Goal: Task Accomplishment & Management: Manage account settings

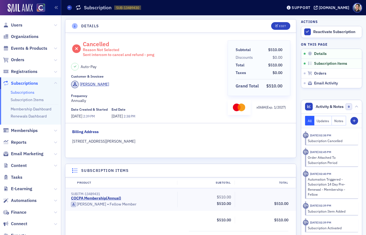
drag, startPoint x: 18, startPoint y: 26, endPoint x: 33, endPoint y: 28, distance: 14.7
click at [18, 26] on span "Users" at bounding box center [16, 25] width 11 height 6
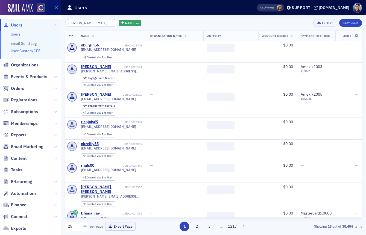
scroll to position [0, 7]
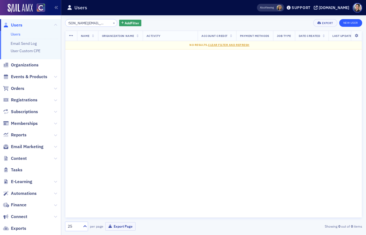
type input "[PERSON_NAME][EMAIL_ADDRESS][PERSON_NAME][DOMAIN_NAME]"
click at [356, 23] on link "New User" at bounding box center [350, 23] width 23 height 8
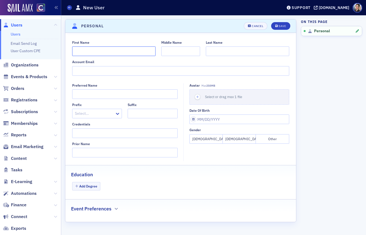
click at [109, 54] on input "First Name" at bounding box center [113, 51] width 83 height 10
paste input "[PERSON_NAME]"
drag, startPoint x: 87, startPoint y: 51, endPoint x: 108, endPoint y: 51, distance: 21.9
click at [108, 51] on input "[PERSON_NAME]" at bounding box center [113, 51] width 83 height 10
type input "[PERSON_NAME]"
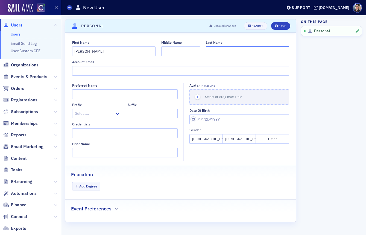
paste input "Renault"
type input "Renault"
drag, startPoint x: 212, startPoint y: 139, endPoint x: 206, endPoint y: 136, distance: 6.1
click at [212, 138] on button "[DEMOGRAPHIC_DATA]" at bounding box center [205, 139] width 33 height 10
click at [283, 24] on button "Save" at bounding box center [280, 26] width 19 height 8
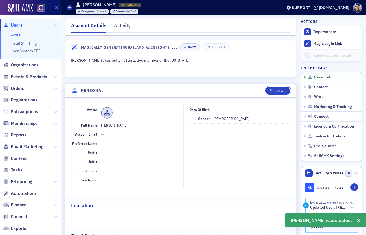
drag, startPoint x: 275, startPoint y: 91, endPoint x: 213, endPoint y: 87, distance: 62.1
click at [275, 91] on div "Edit All" at bounding box center [279, 90] width 13 height 3
select select "US"
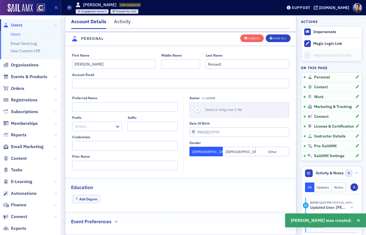
scroll to position [64, 0]
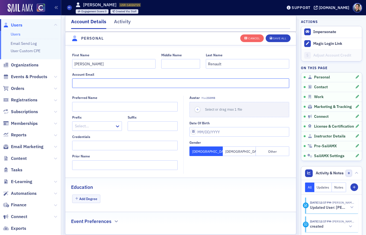
click at [92, 81] on input "Account Email" at bounding box center [180, 83] width 217 height 10
paste input "[PERSON_NAME][EMAIL_ADDRESS][PERSON_NAME][DOMAIN_NAME]"
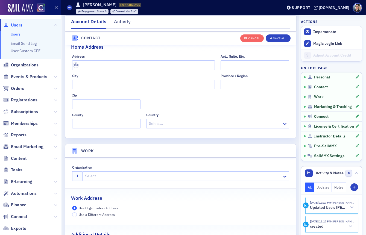
scroll to position [322, 0]
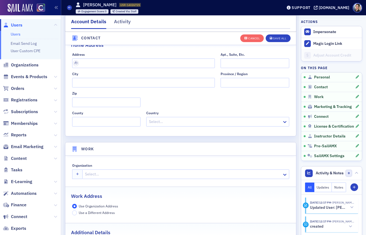
type input "[PERSON_NAME][EMAIL_ADDRESS][PERSON_NAME][DOMAIN_NAME]"
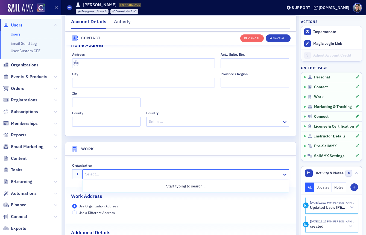
click at [132, 174] on div at bounding box center [182, 174] width 197 height 7
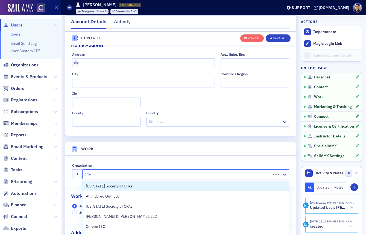
type input "[PERSON_NAME]"
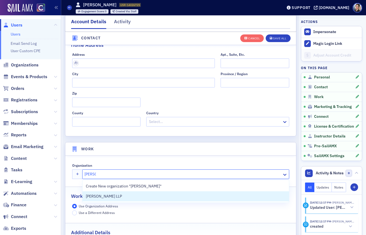
drag, startPoint x: 113, startPoint y: 196, endPoint x: 117, endPoint y: 195, distance: 4.0
click at [113, 196] on span "[PERSON_NAME] LLP" at bounding box center [111, 196] width 50 height 6
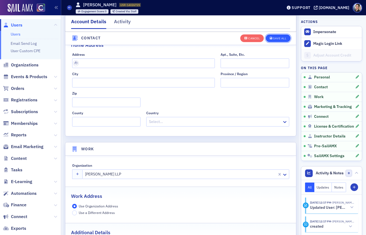
click at [282, 39] on div "Save All" at bounding box center [279, 38] width 13 height 3
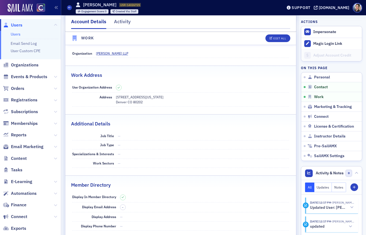
click at [20, 25] on span "Users" at bounding box center [16, 25] width 11 height 6
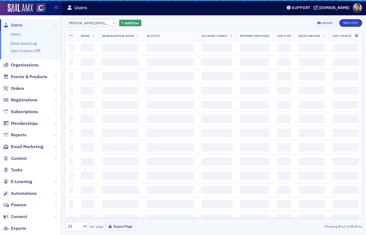
scroll to position [0, 7]
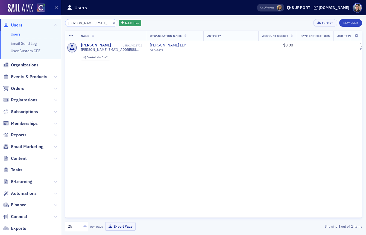
click at [156, 76] on div "Name Organization Name Activity Account Credit Payment Methods Job Type Date Cr…" at bounding box center [213, 124] width 297 height 187
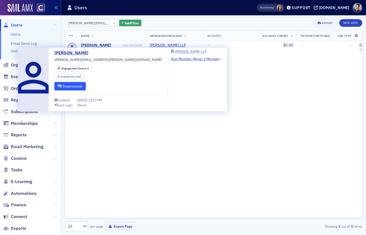
click at [78, 85] on button "Impersonate" at bounding box center [69, 86] width 31 height 8
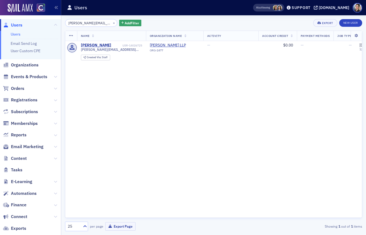
click at [16, 24] on span "Users" at bounding box center [16, 25] width 11 height 6
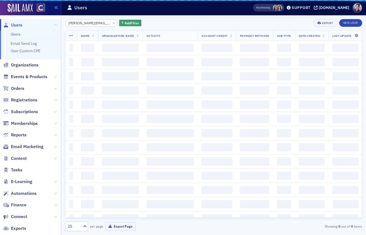
scroll to position [0, 7]
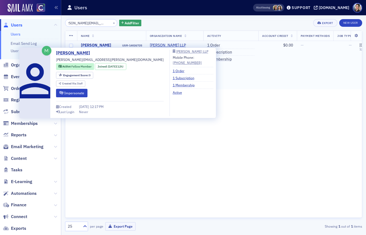
drag, startPoint x: 98, startPoint y: 45, endPoint x: 94, endPoint y: 45, distance: 4.1
click at [98, 45] on div "[PERSON_NAME]" at bounding box center [96, 45] width 30 height 5
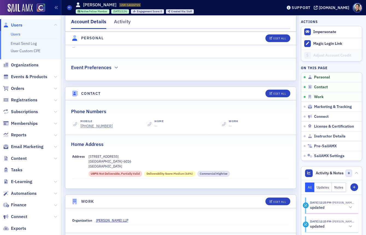
scroll to position [175, 0]
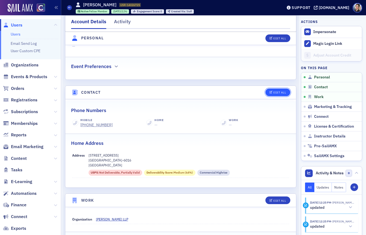
click at [278, 91] on div "Edit All" at bounding box center [279, 92] width 13 height 3
select select "US"
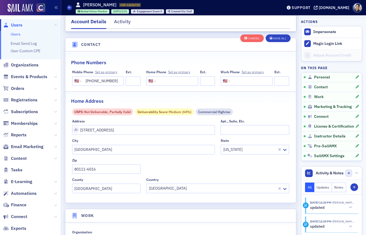
scroll to position [272, 0]
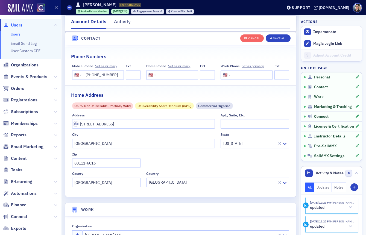
drag, startPoint x: 104, startPoint y: 75, endPoint x: 142, endPoint y: 76, distance: 38.0
click at [142, 76] on div "Mobile Phone Set as primary International [GEOGRAPHIC_DATA] [GEOGRAPHIC_DATA] […" at bounding box center [180, 72] width 217 height 16
drag, startPoint x: 118, startPoint y: 125, endPoint x: 67, endPoint y: 128, distance: 50.9
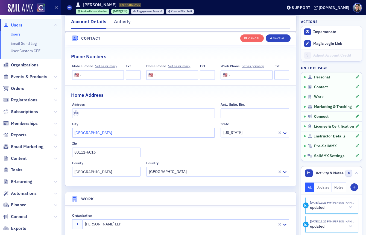
drag, startPoint x: 96, startPoint y: 134, endPoint x: 58, endPoint y: 133, distance: 38.3
click at [57, 133] on div "Users Users Email Send Log User Custom CPE Organizations Events & Products Orde…" at bounding box center [183, 117] width 366 height 235
drag, startPoint x: 102, startPoint y: 152, endPoint x: 107, endPoint y: 131, distance: 21.0
click at [36, 144] on div "Users Users Email Send Log User Custom CPE Organizations Events & Products Orde…" at bounding box center [183, 117] width 366 height 235
drag, startPoint x: 281, startPoint y: 131, endPoint x: 275, endPoint y: 131, distance: 6.0
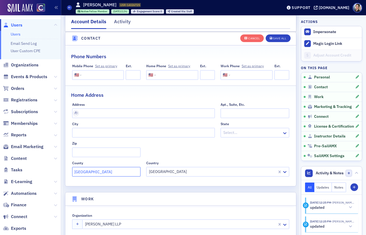
drag, startPoint x: 113, startPoint y: 174, endPoint x: 59, endPoint y: 165, distance: 55.1
click at [55, 166] on div "Users Users Email Send Log User Custom CPE Organizations Events & Products Orde…" at bounding box center [183, 117] width 366 height 235
click at [277, 38] on div "Save All" at bounding box center [279, 38] width 13 height 3
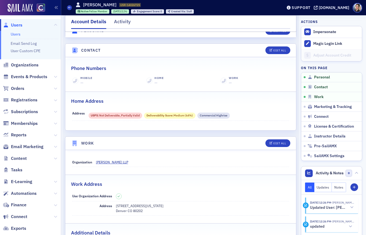
scroll to position [216, 0]
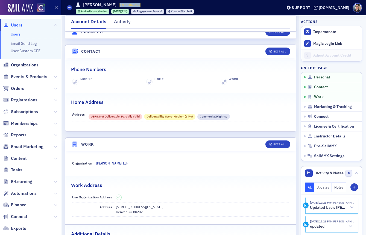
drag, startPoint x: 118, startPoint y: 5, endPoint x: 138, endPoint y: 4, distance: 19.7
click at [139, 4] on span "USR-14026725 14026725" at bounding box center [130, 5] width 22 height 4
copy span "USR-14026725"
drag, startPoint x: 17, startPoint y: 25, endPoint x: 22, endPoint y: 30, distance: 7.4
click at [17, 25] on span "Users" at bounding box center [16, 25] width 11 height 6
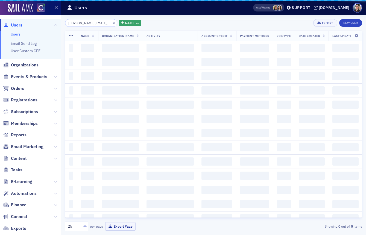
scroll to position [0, 7]
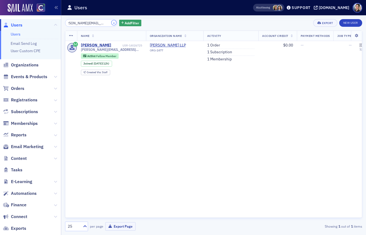
drag, startPoint x: 107, startPoint y: 23, endPoint x: 93, endPoint y: 24, distance: 14.0
click at [111, 23] on button "×" at bounding box center [113, 22] width 5 height 5
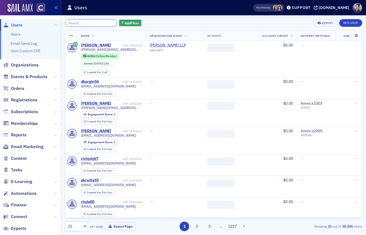
paste input "[PERSON_NAME]"
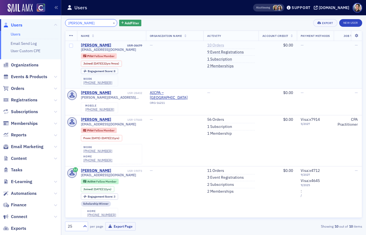
type input "[PERSON_NAME]"
click at [215, 44] on link "10 Orders" at bounding box center [215, 45] width 17 height 5
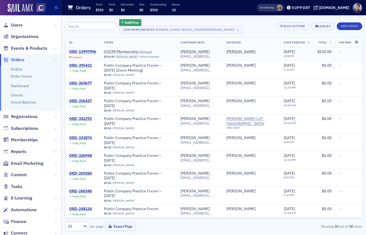
click at [84, 51] on div "ORD-13997996" at bounding box center [82, 51] width 27 height 5
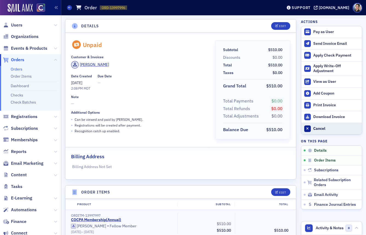
click at [320, 128] on div "Cancel" at bounding box center [336, 128] width 46 height 5
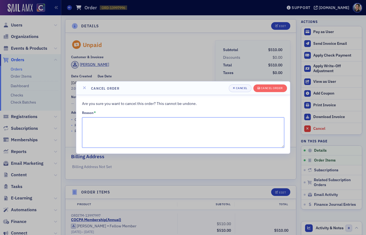
click at [119, 124] on textarea "Reason *" at bounding box center [183, 132] width 202 height 31
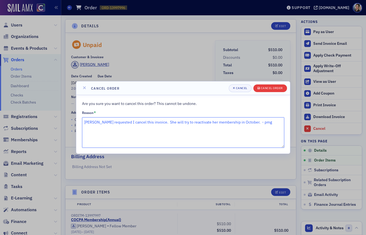
type textarea "[PERSON_NAME] requested I cancel this invoice. She will try to reactivate her m…"
click at [269, 88] on div "Cancel order" at bounding box center [272, 88] width 22 height 3
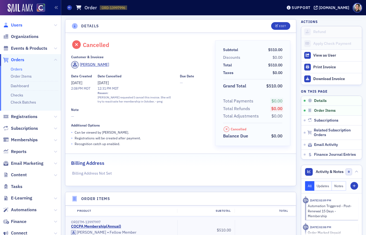
click at [17, 25] on span "Users" at bounding box center [16, 25] width 11 height 6
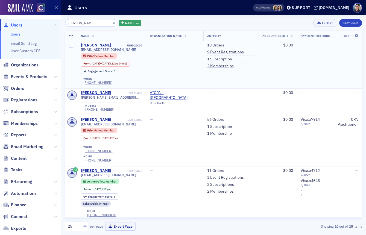
drag, startPoint x: 230, startPoint y: 60, endPoint x: 192, endPoint y: 54, distance: 38.7
click at [230, 60] on link "1 Subscription" at bounding box center [219, 59] width 25 height 5
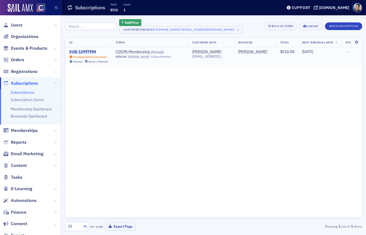
drag, startPoint x: 88, startPoint y: 50, endPoint x: 81, endPoint y: 51, distance: 6.6
click at [88, 50] on div "SUB-13997994" at bounding box center [88, 51] width 39 height 5
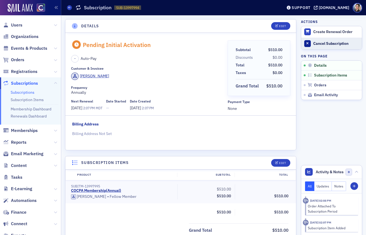
click at [319, 43] on div "Cancel Subscription" at bounding box center [336, 43] width 46 height 5
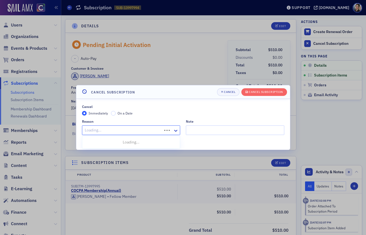
click at [102, 129] on div at bounding box center [123, 130] width 78 height 7
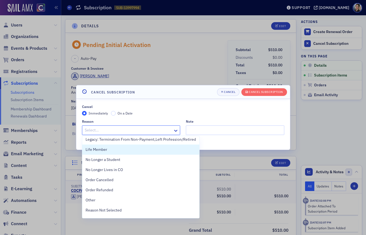
scroll to position [166, 0]
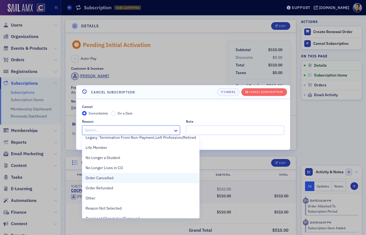
click at [103, 177] on span "Order Cancelled" at bounding box center [100, 178] width 28 height 6
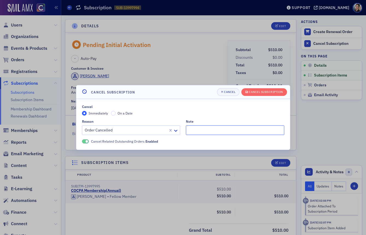
click at [209, 127] on input "Note" at bounding box center [235, 130] width 98 height 10
type input "She will renew at a later time. - pmg"
click at [271, 92] on div "Cancel Subscription" at bounding box center [266, 91] width 34 height 3
